Goal: Obtain resource: Obtain resource

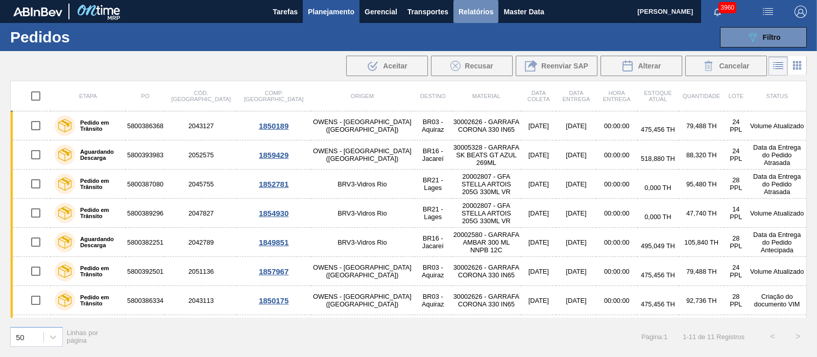
click at [471, 17] on button "Relatórios" at bounding box center [475, 11] width 45 height 23
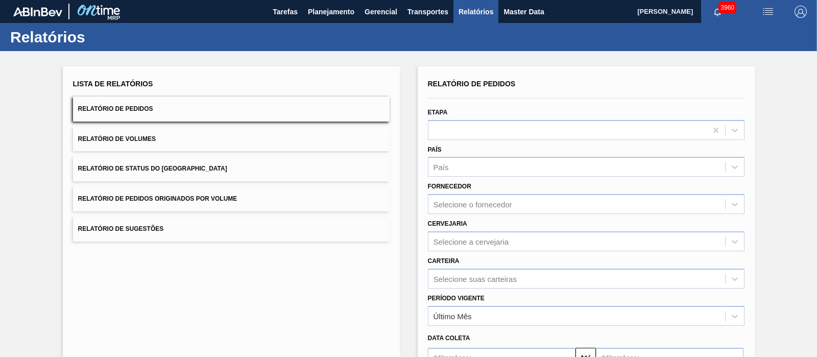
click at [154, 205] on button "Relatório de Pedidos Originados por Volume" at bounding box center [231, 198] width 317 height 25
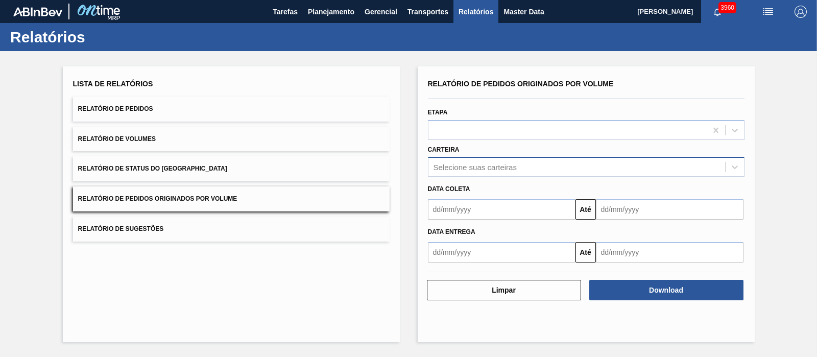
click at [464, 166] on div "Selecione suas carteiras" at bounding box center [475, 167] width 83 height 9
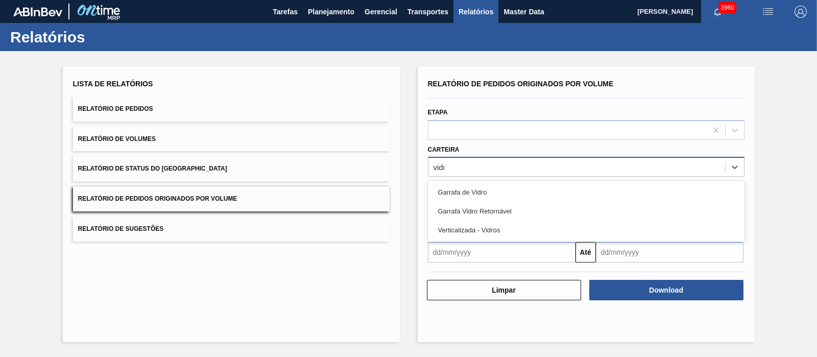
type input "vidro"
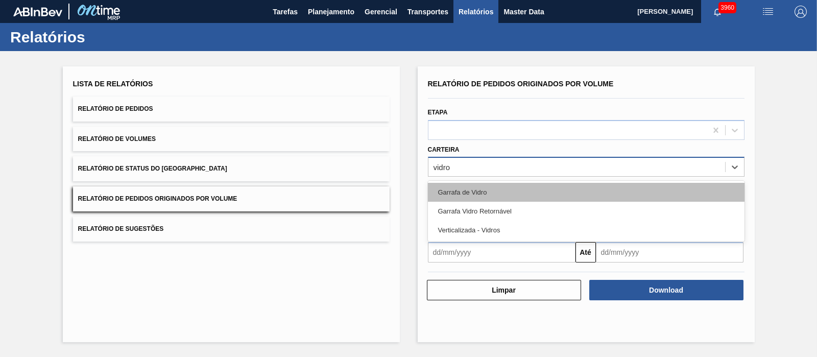
click at [470, 195] on div "Garrafa de Vidro" at bounding box center [586, 192] width 317 height 19
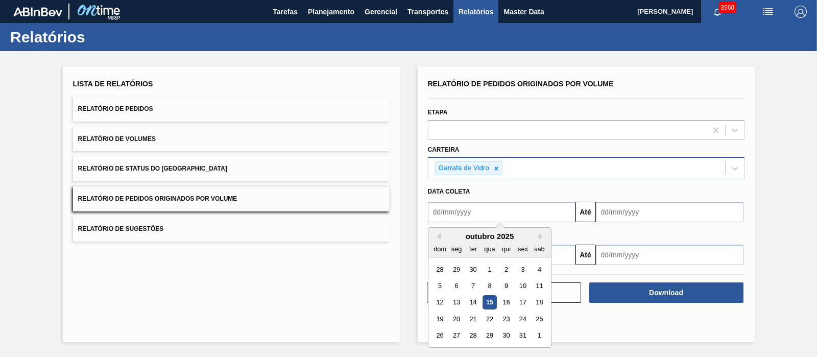
click at [470, 202] on input "text" at bounding box center [502, 212] width 148 height 20
click at [437, 235] on button "Previous Month" at bounding box center [437, 236] width 7 height 7
click at [458, 267] on div "1" at bounding box center [456, 269] width 14 height 14
type input "[DATE]"
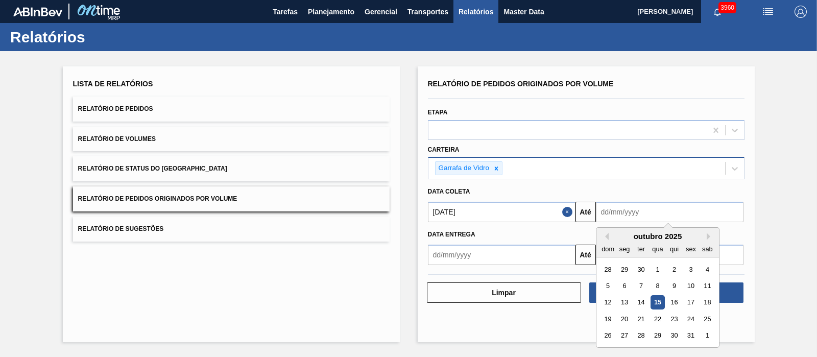
click at [622, 212] on input "text" at bounding box center [670, 212] width 148 height 20
click at [653, 285] on div "16" at bounding box center [674, 303] width 14 height 14
type input "[DATE]"
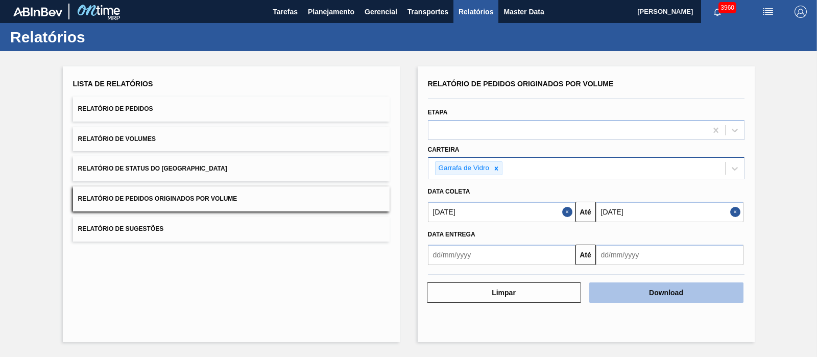
click at [653, 285] on button "Download" at bounding box center [666, 292] width 154 height 20
